Goal: Find specific page/section

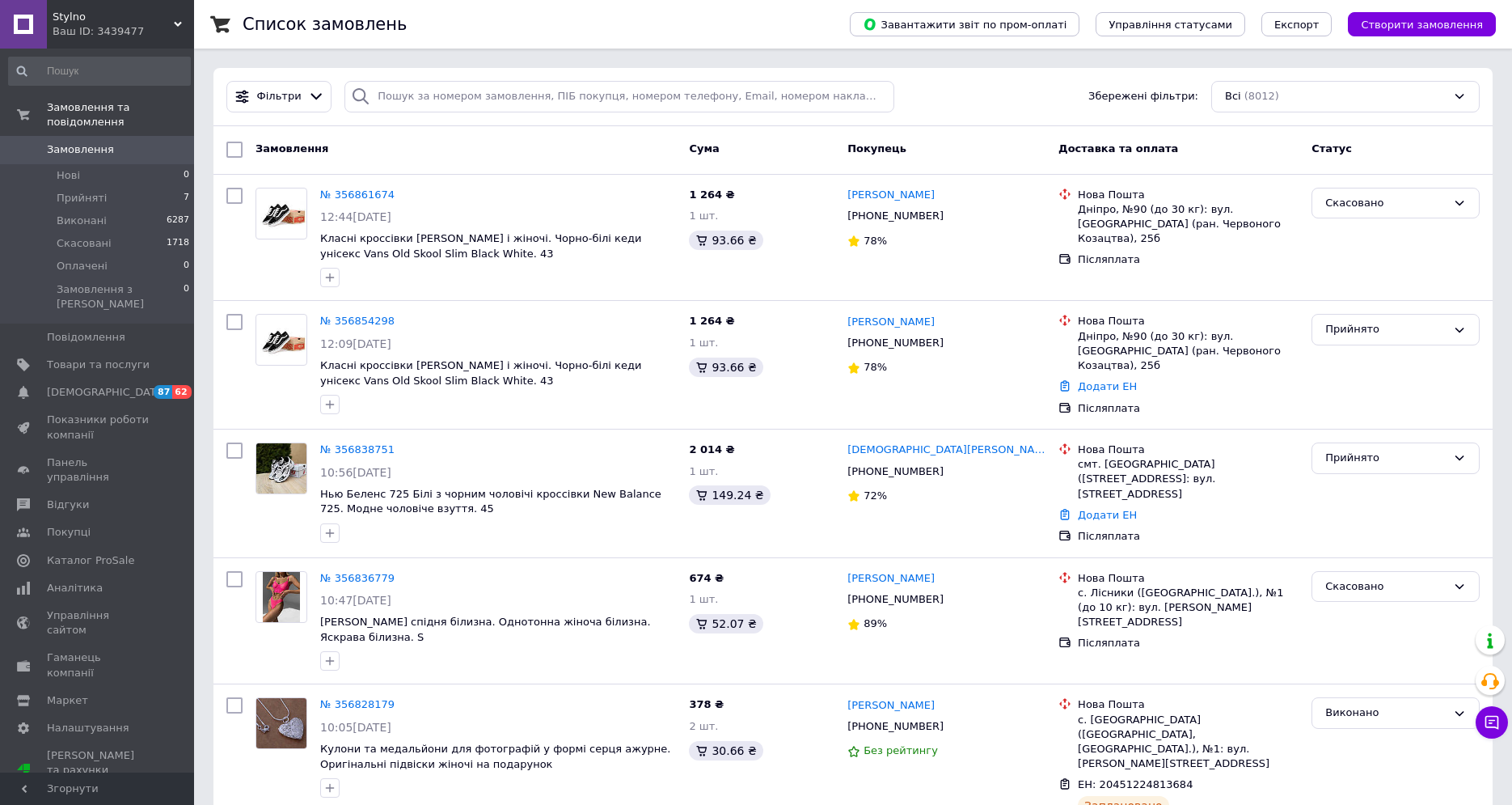
click at [100, 19] on span "Stylno" at bounding box center [113, 16] width 122 height 14
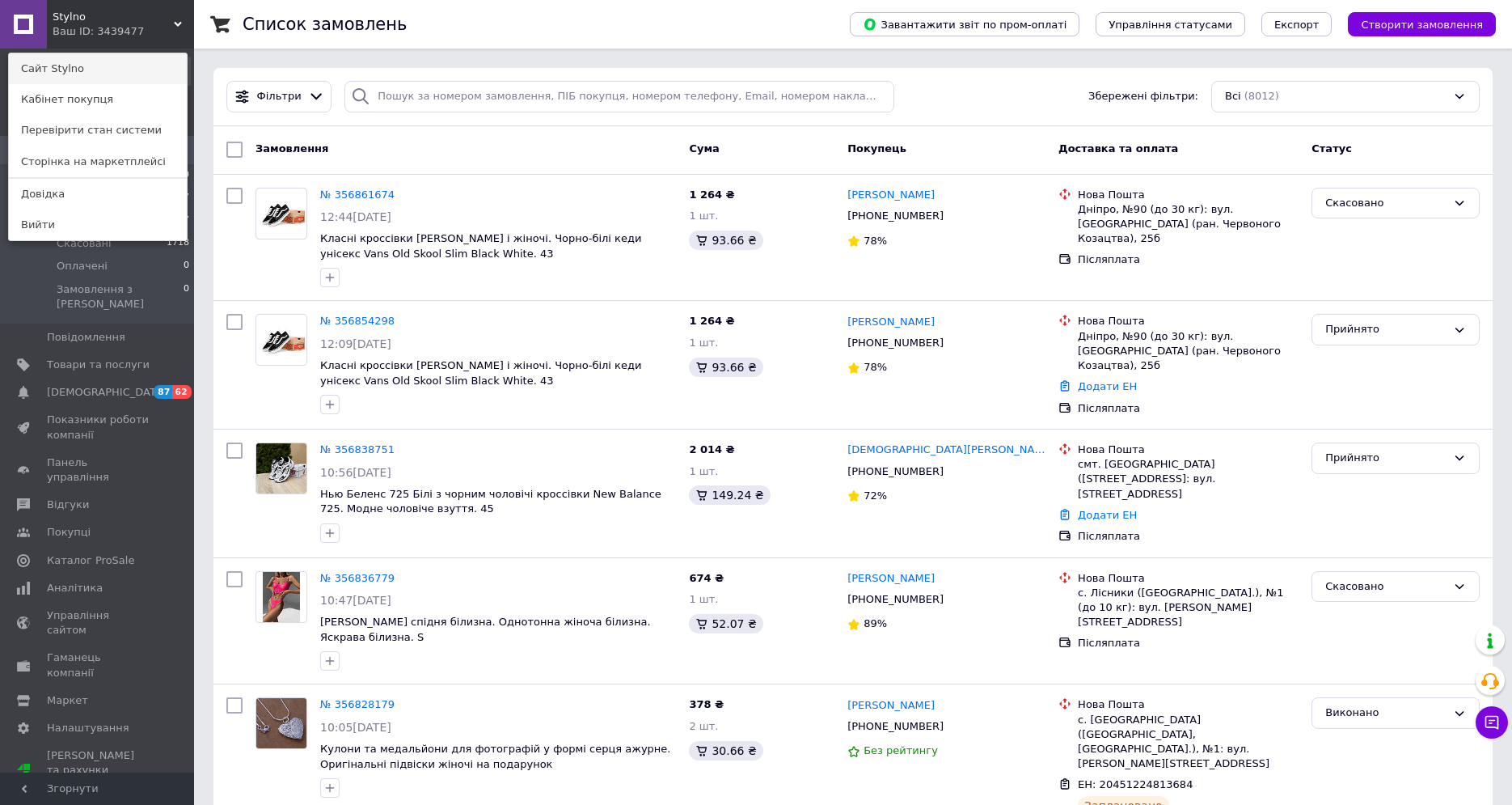
click at [123, 63] on link "Сайт Stylno" at bounding box center [98, 68] width 177 height 30
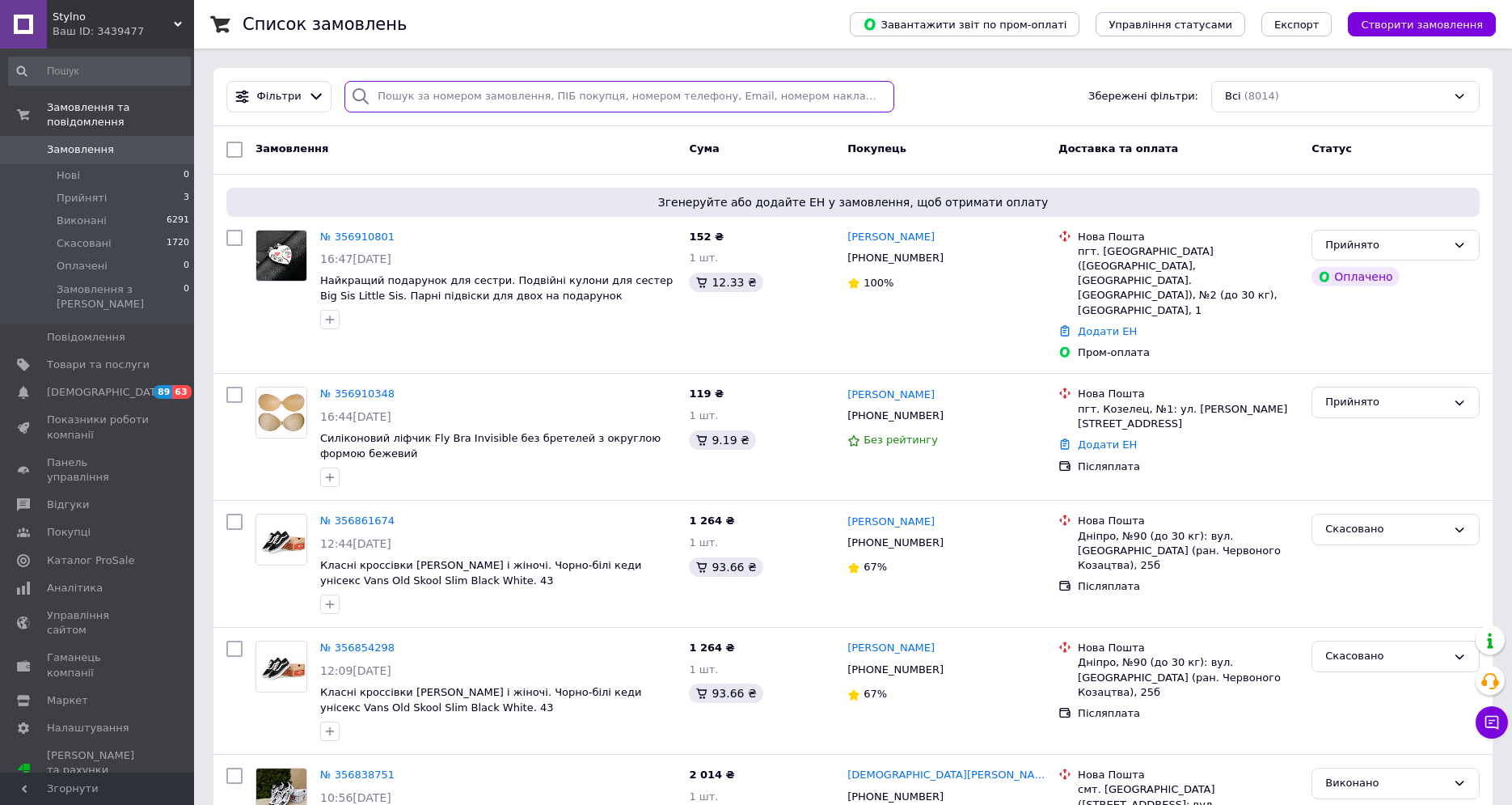
click at [448, 88] on input "search" at bounding box center [620, 96] width 550 height 31
paste input "+380959215284"
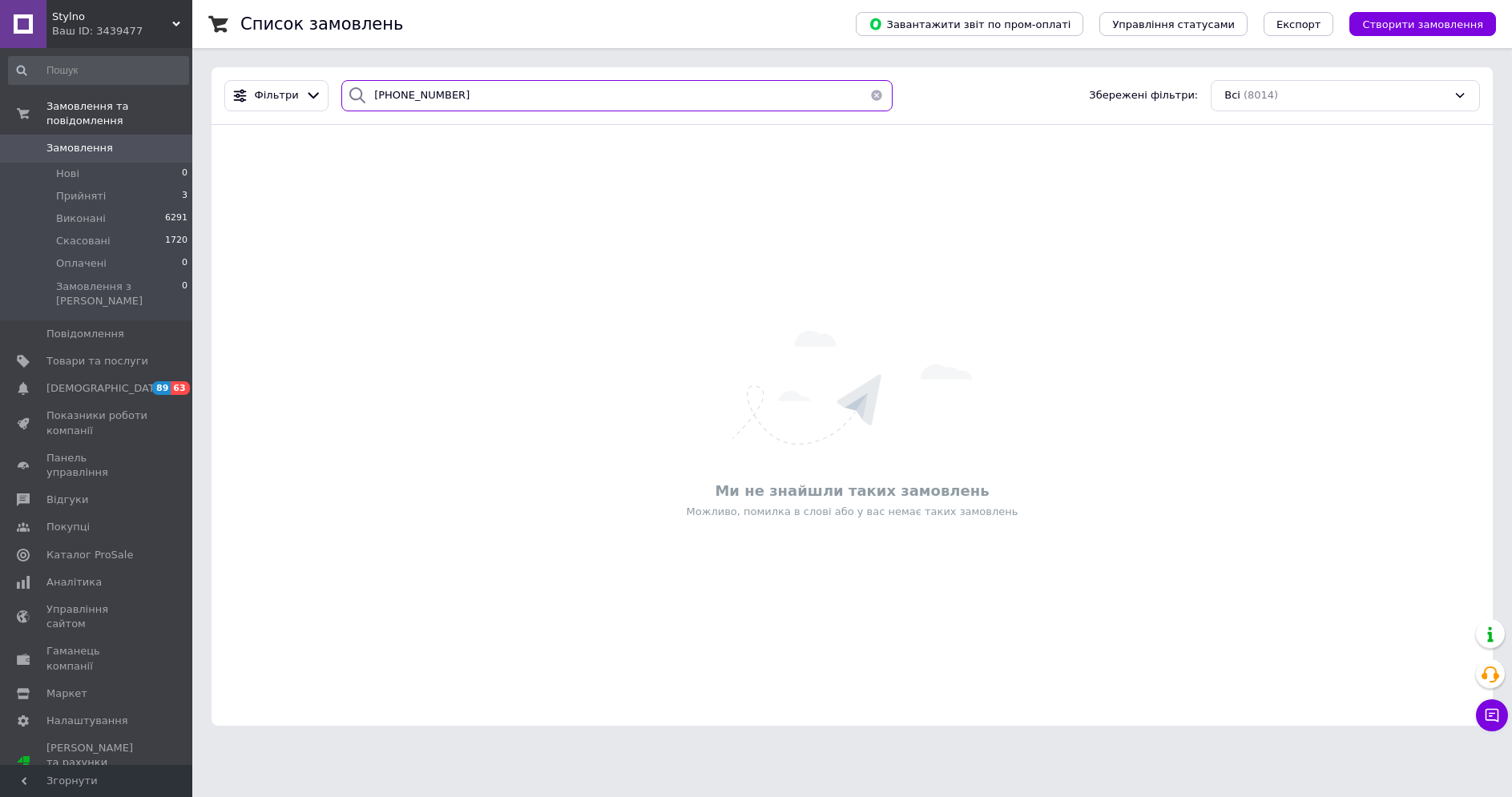
click at [375, 101] on input "+380959215284" at bounding box center [617, 95] width 551 height 31
type input "380959215284"
drag, startPoint x: 157, startPoint y: 111, endPoint x: 161, endPoint y: 101, distance: 10.8
